Goal: Task Accomplishment & Management: Use online tool/utility

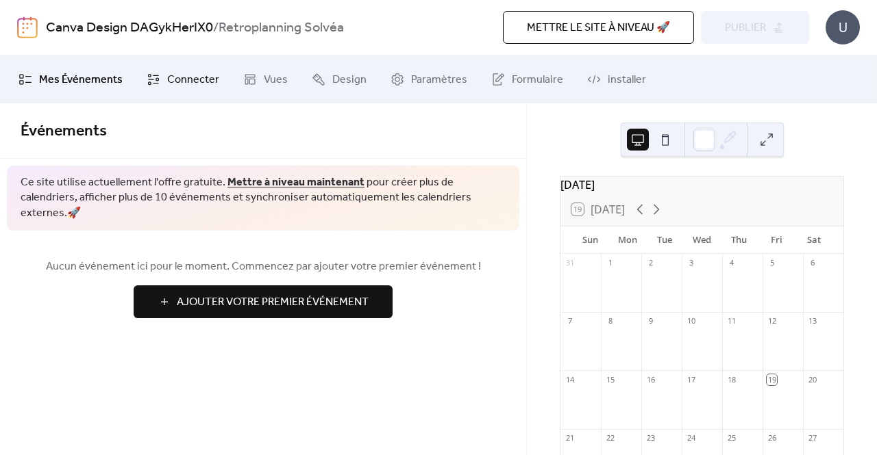
click at [167, 88] on span "Connecter" at bounding box center [193, 80] width 52 height 16
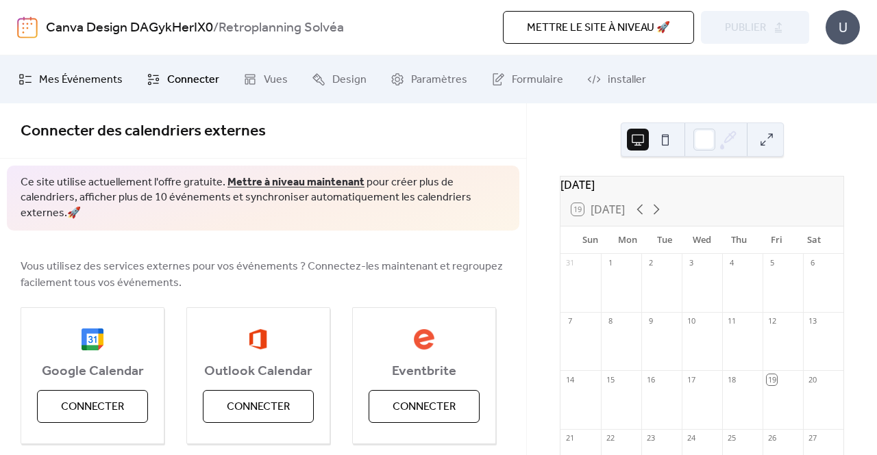
click at [77, 92] on link "Mes Événements" at bounding box center [70, 79] width 125 height 37
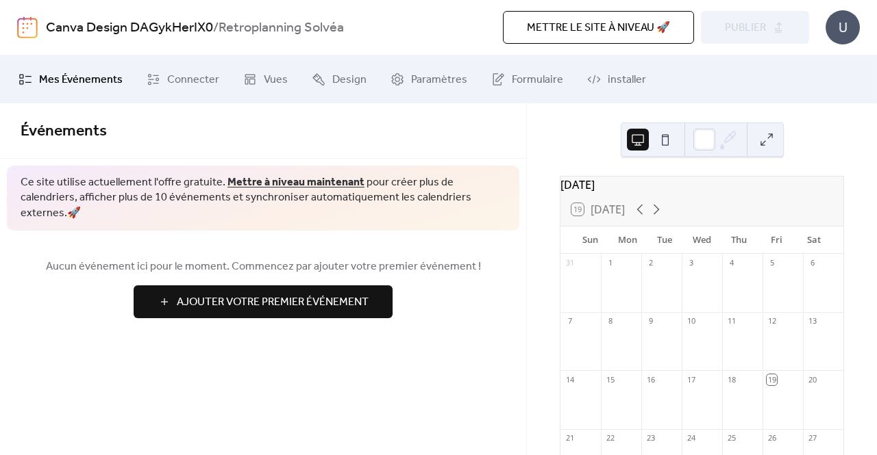
click at [671, 137] on button at bounding box center [665, 140] width 22 height 22
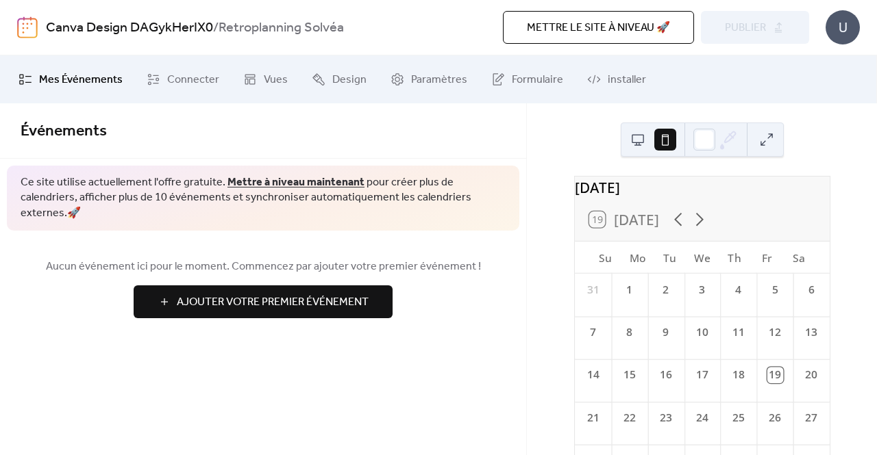
click at [656, 138] on button at bounding box center [665, 140] width 22 height 22
click at [693, 230] on icon at bounding box center [698, 219] width 21 height 21
click at [679, 229] on icon at bounding box center [677, 219] width 21 height 21
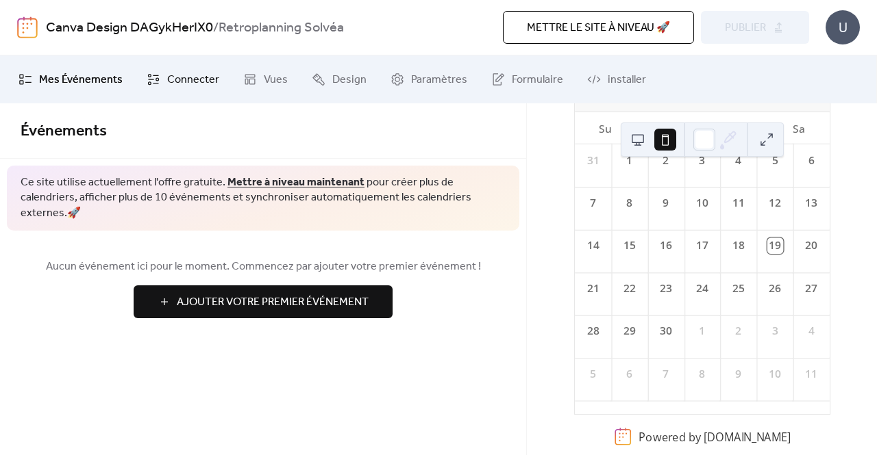
click at [193, 84] on span "Connecter" at bounding box center [193, 80] width 52 height 16
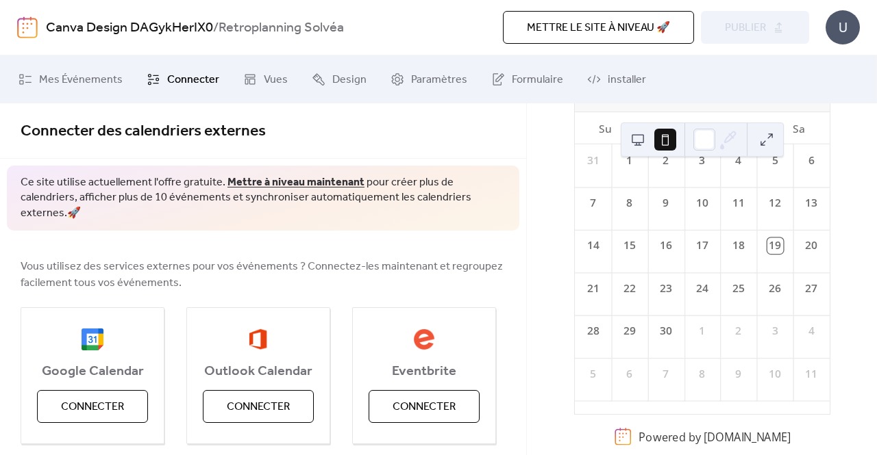
scroll to position [186, 0]
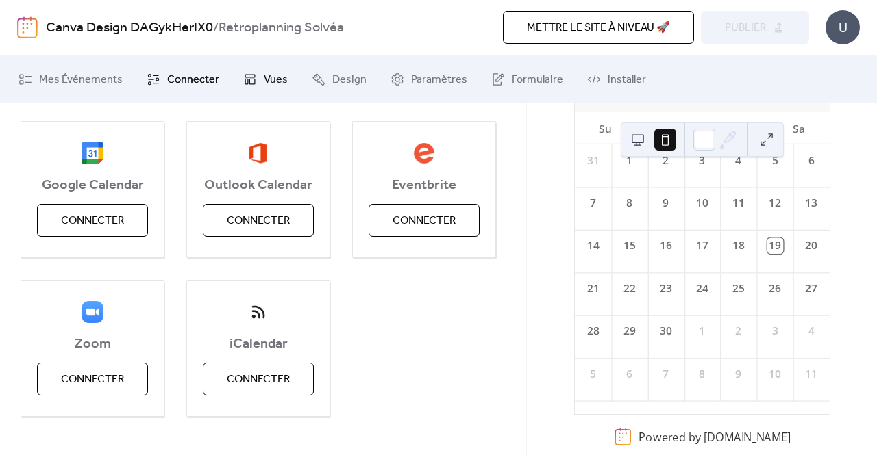
click at [264, 88] on span "Vues" at bounding box center [276, 80] width 24 height 16
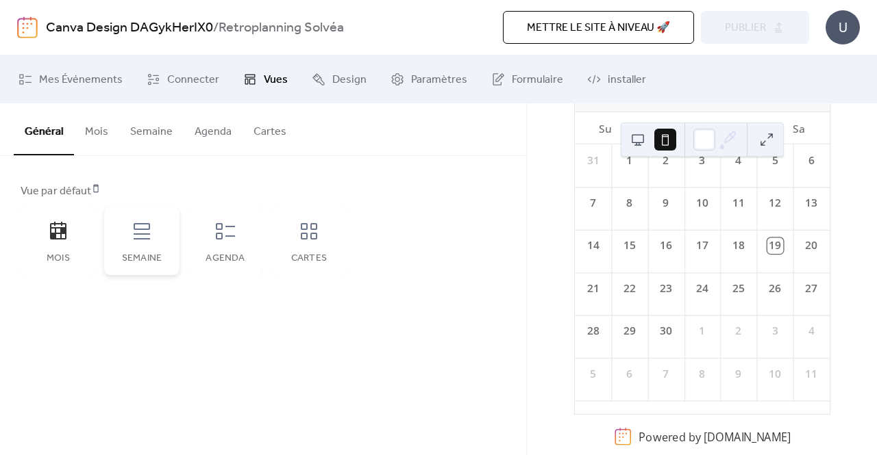
click at [155, 244] on div "Semaine" at bounding box center [141, 241] width 75 height 68
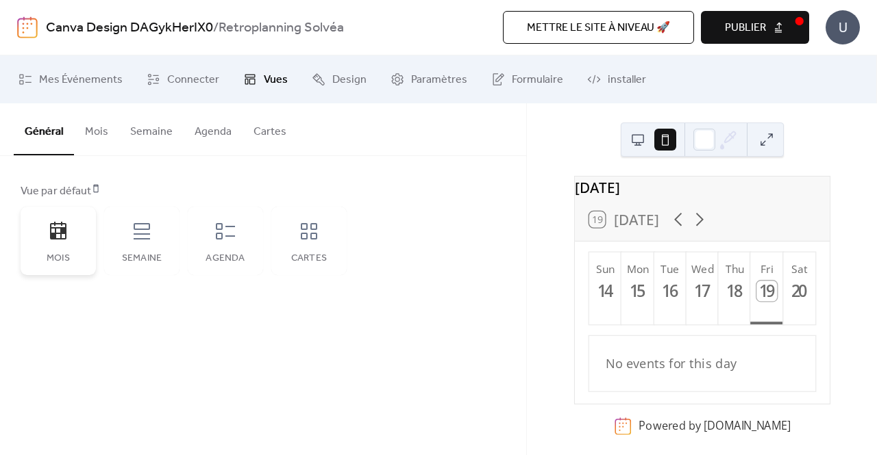
click at [41, 268] on div "Mois" at bounding box center [58, 241] width 75 height 68
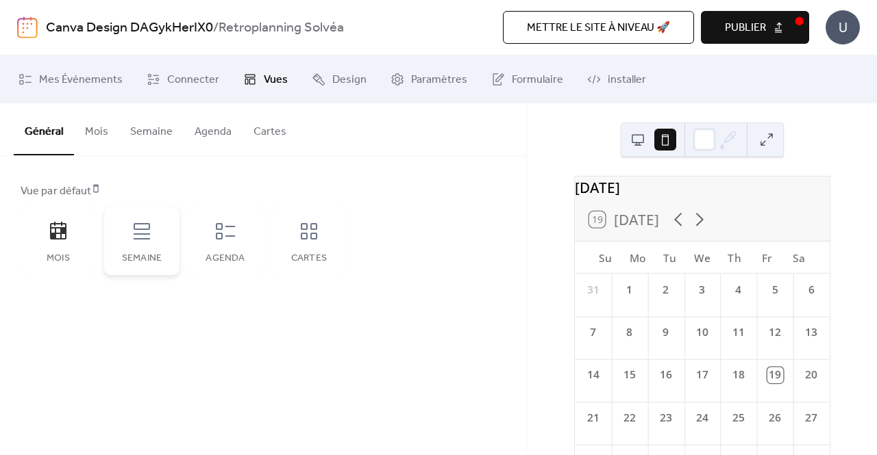
click at [153, 238] on div "Semaine" at bounding box center [141, 241] width 75 height 68
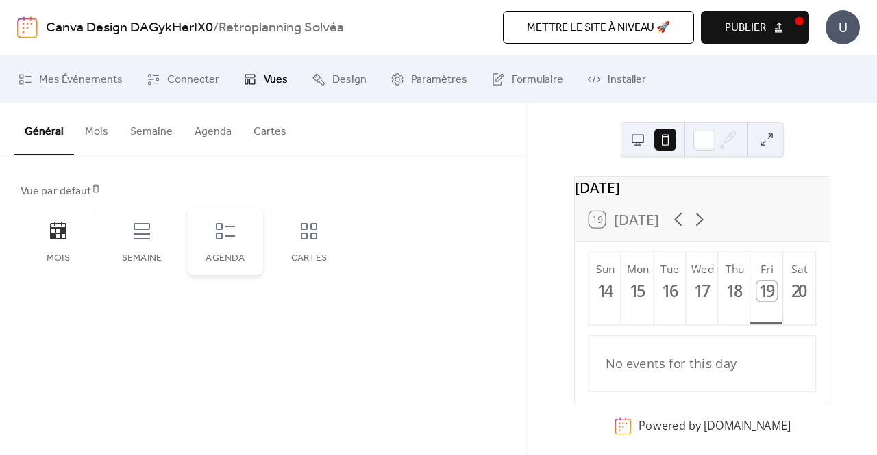
click at [202, 229] on div "Agenda" at bounding box center [225, 241] width 75 height 68
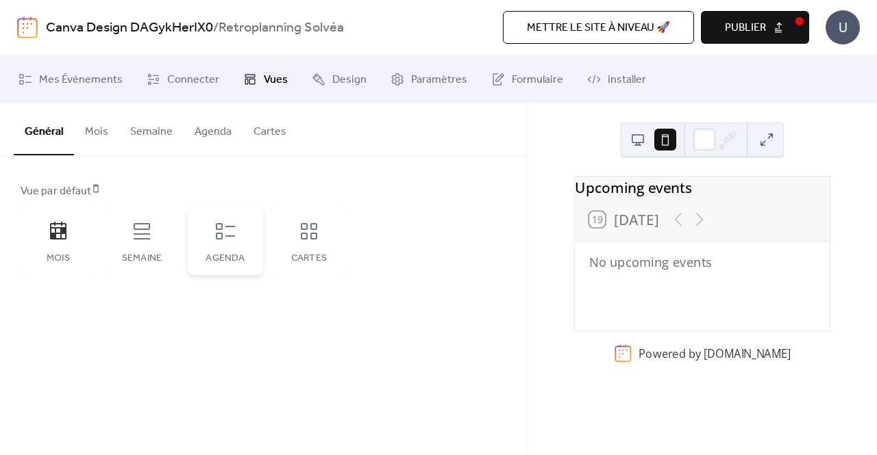
click at [234, 232] on icon at bounding box center [225, 232] width 22 height 22
click at [278, 238] on div "Cartes" at bounding box center [308, 241] width 75 height 68
click at [96, 142] on button "Mois" at bounding box center [96, 128] width 45 height 51
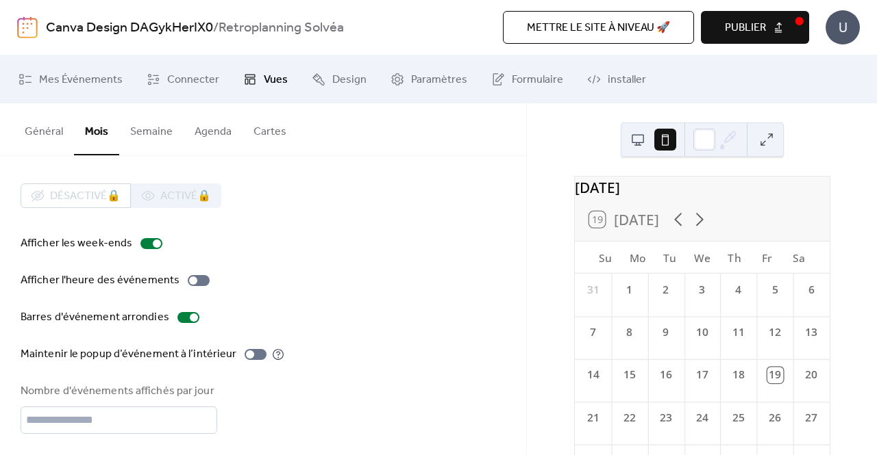
scroll to position [1, 0]
click at [197, 281] on div at bounding box center [199, 279] width 22 height 11
click at [200, 281] on div at bounding box center [204, 279] width 8 height 8
click at [197, 281] on div at bounding box center [199, 279] width 22 height 11
click at [200, 281] on div at bounding box center [204, 279] width 8 height 8
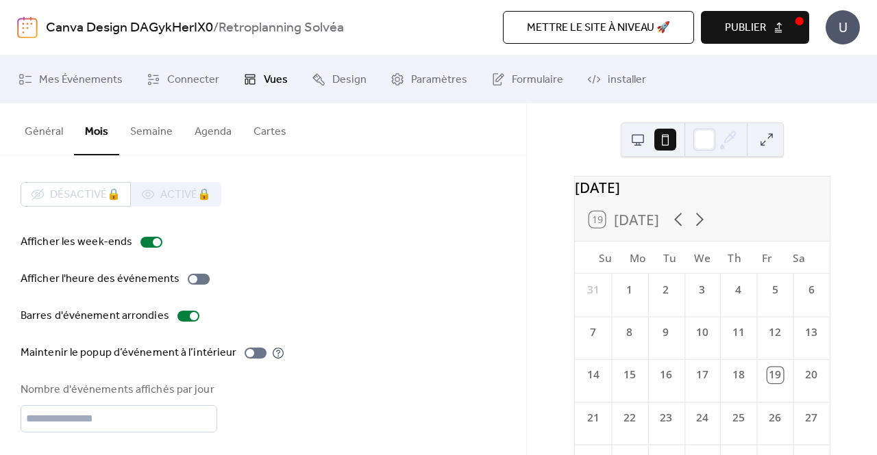
click at [722, 24] on button "Publier" at bounding box center [755, 27] width 108 height 33
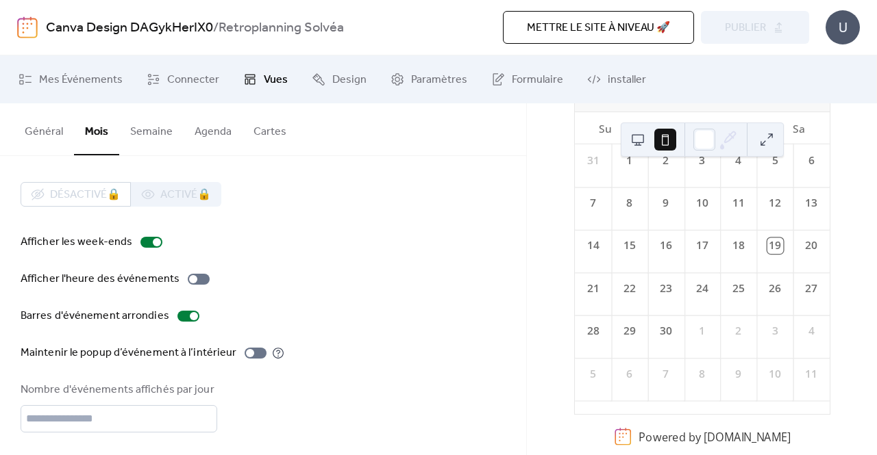
scroll to position [0, 0]
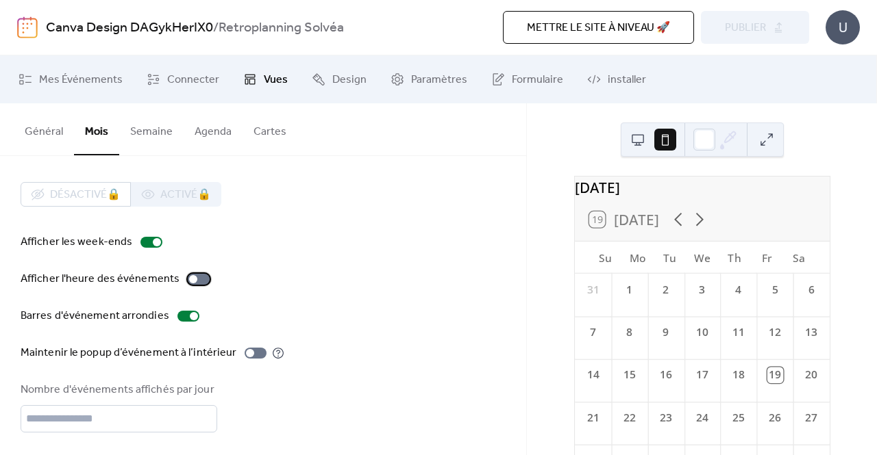
click at [195, 275] on div at bounding box center [199, 279] width 22 height 11
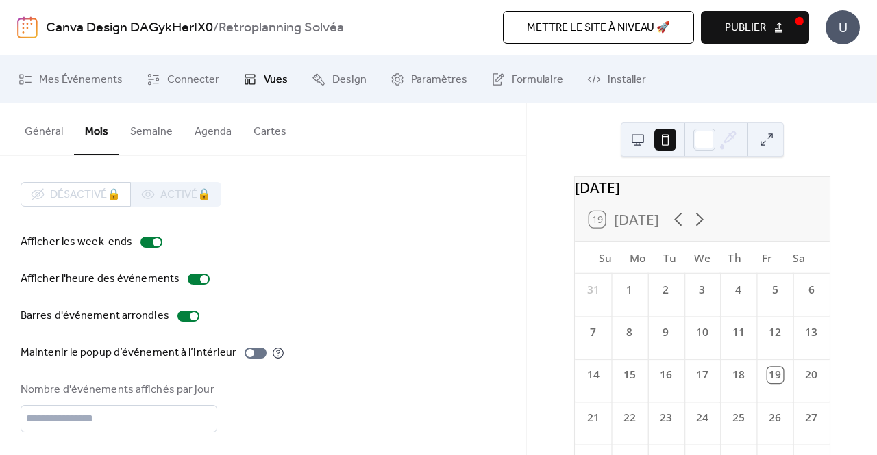
click at [731, 21] on span "Publier" at bounding box center [745, 28] width 41 height 16
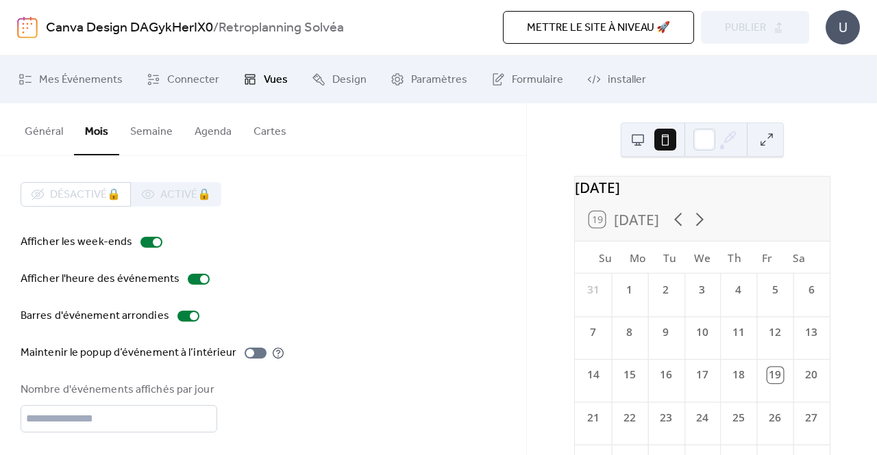
click at [630, 25] on span "Mettre le site à niveau 🚀" at bounding box center [598, 28] width 143 height 16
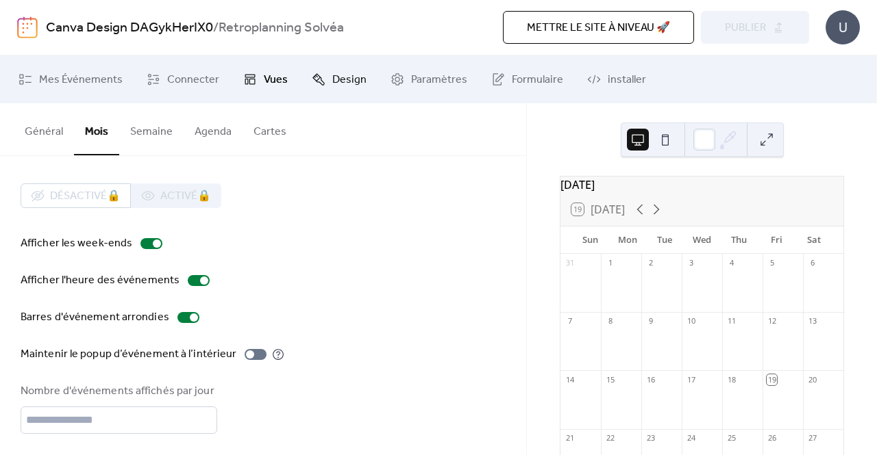
click at [357, 79] on span "Design" at bounding box center [349, 80] width 34 height 16
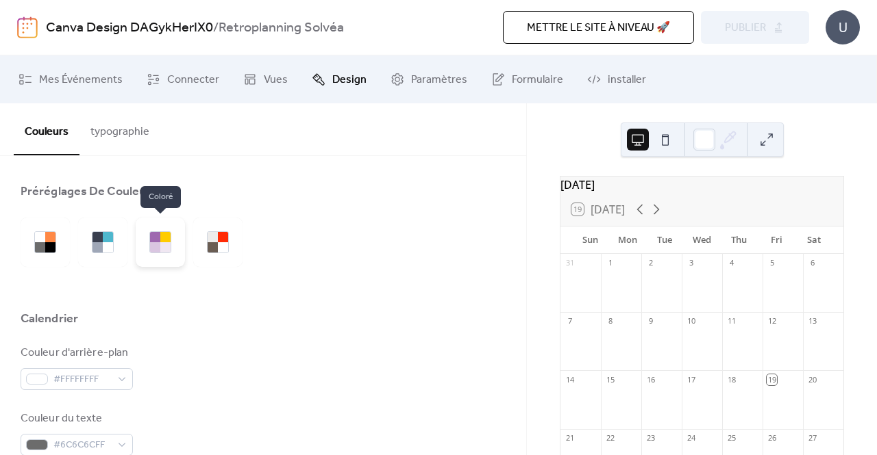
click at [160, 240] on div at bounding box center [165, 237] width 10 height 10
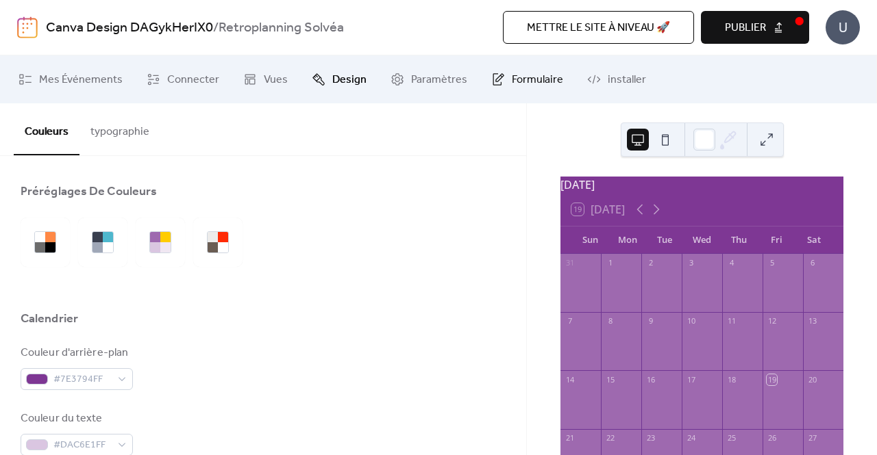
click at [522, 72] on span "Formulaire" at bounding box center [537, 80] width 51 height 16
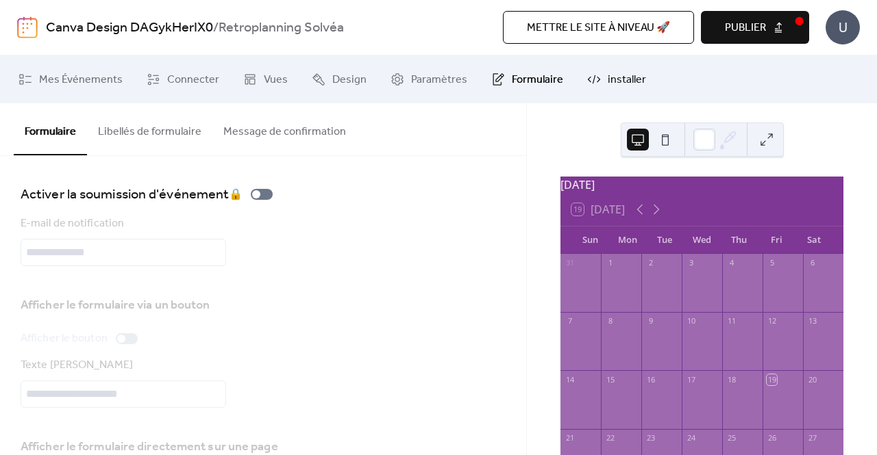
click at [596, 82] on link "installer" at bounding box center [616, 79] width 79 height 37
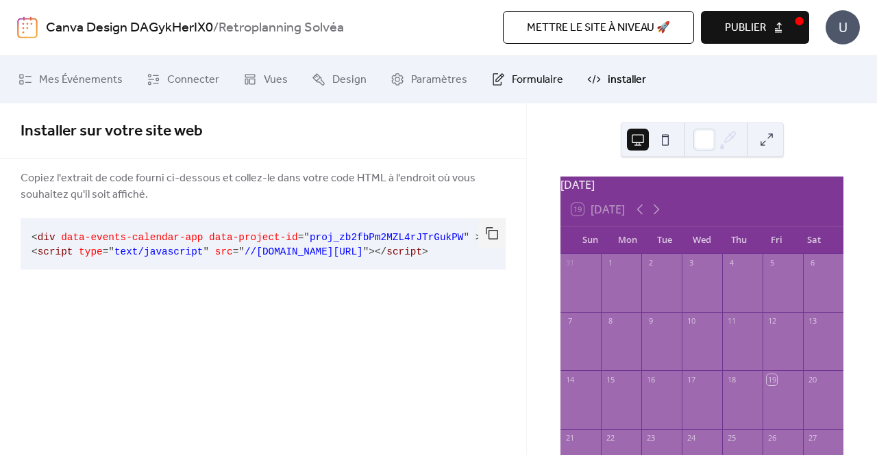
click at [512, 88] on span "Formulaire" at bounding box center [537, 80] width 51 height 16
